Goal: Navigation & Orientation: Understand site structure

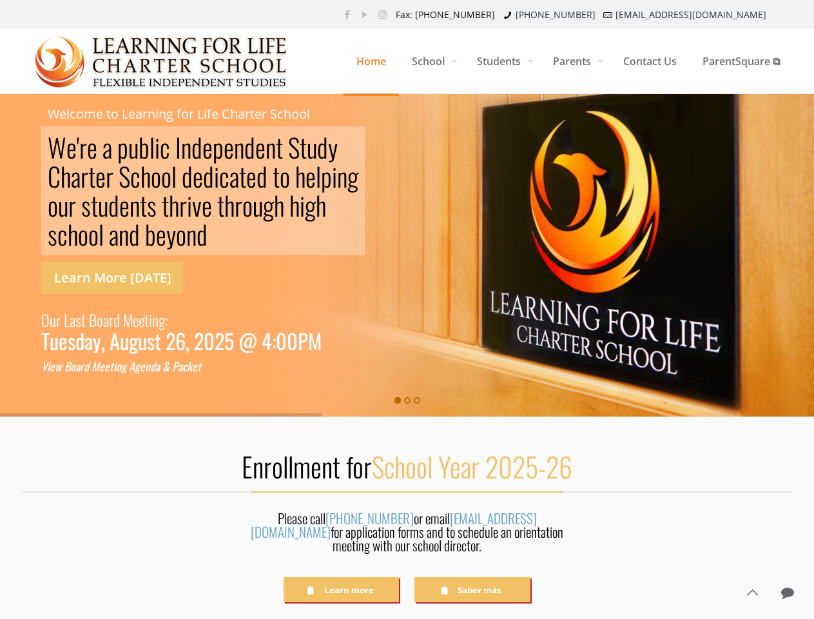
click at [407, 310] on rs-slide "W e ' r e a p u b l i c I n d e p e n d e n t S [PERSON_NAME] S c h o o l d e d…" at bounding box center [407, 255] width 814 height 322
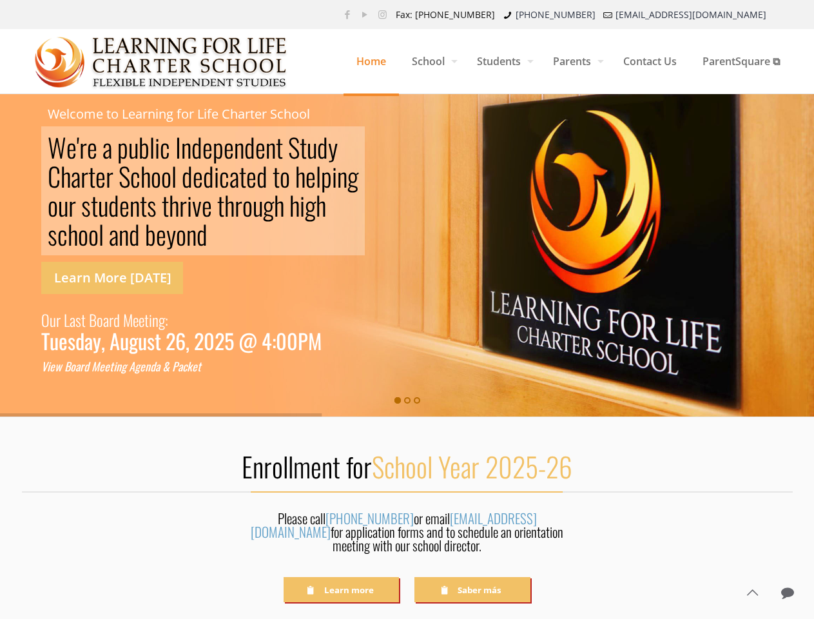
click at [428, 61] on span "School" at bounding box center [431, 61] width 65 height 39
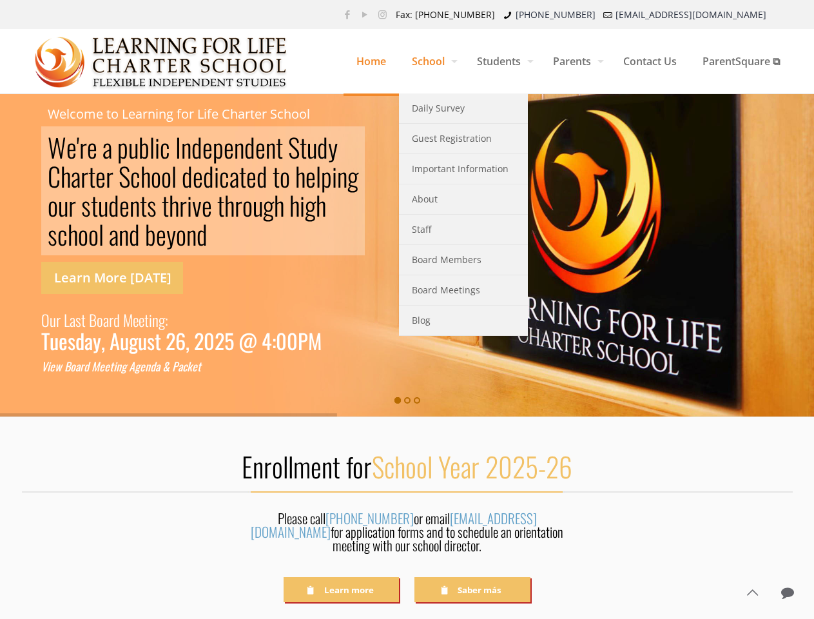
click at [498, 61] on span "Students" at bounding box center [502, 61] width 76 height 39
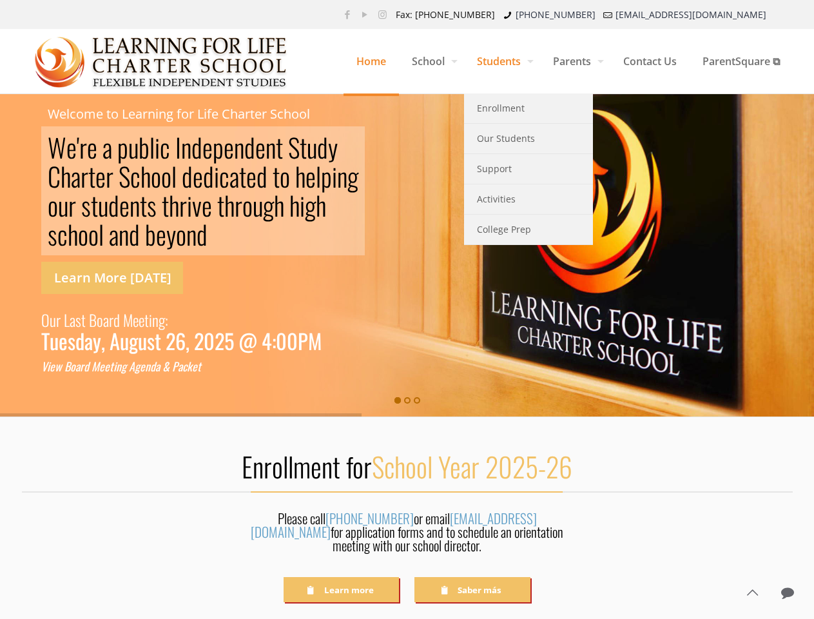
click at [571, 61] on span "Parents" at bounding box center [575, 61] width 70 height 39
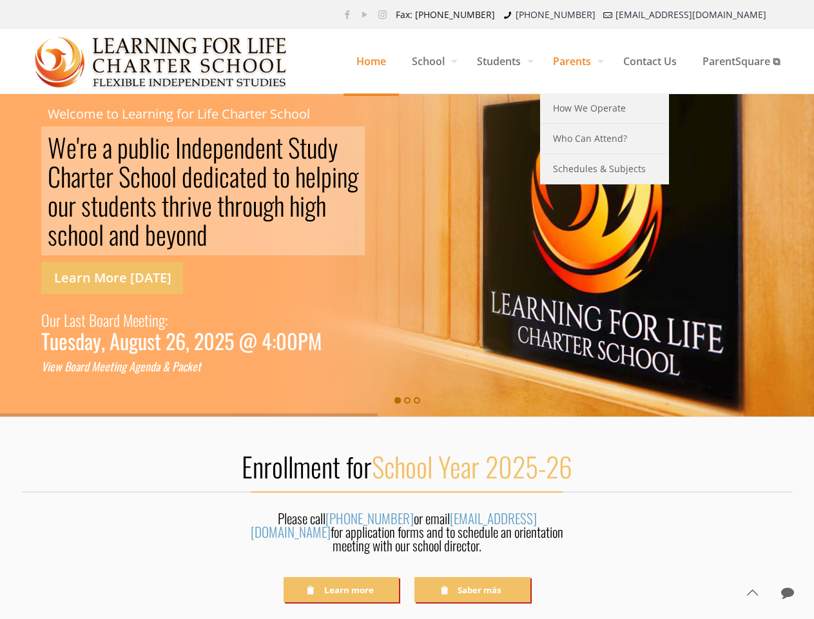
click at [407, 255] on rs-slide "W e ' r e a p u b l i c I n d e p e n d e n t S [PERSON_NAME] S c h o o l d e d…" at bounding box center [407, 255] width 814 height 322
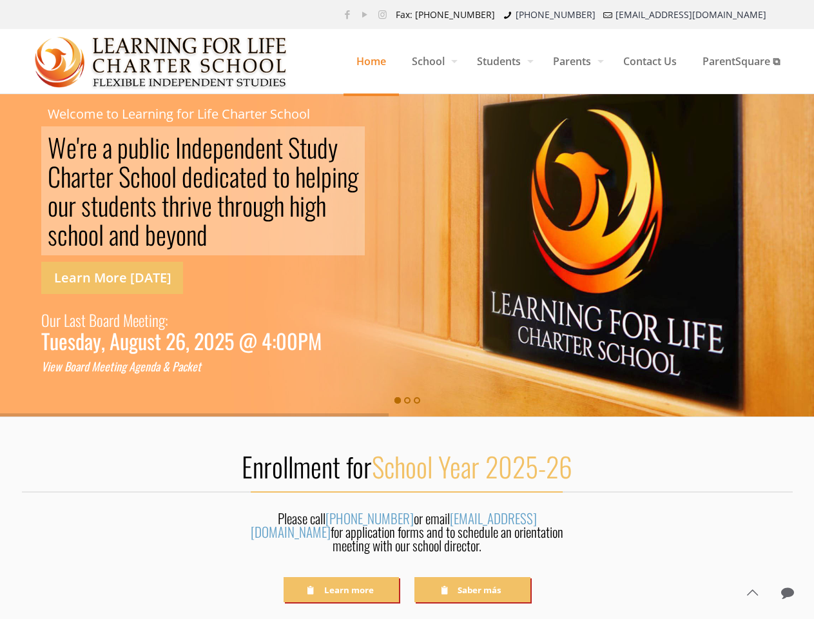
click at [398, 400] on rs-bullet at bounding box center [398, 400] width 6 height 6
